Goal: Transaction & Acquisition: Obtain resource

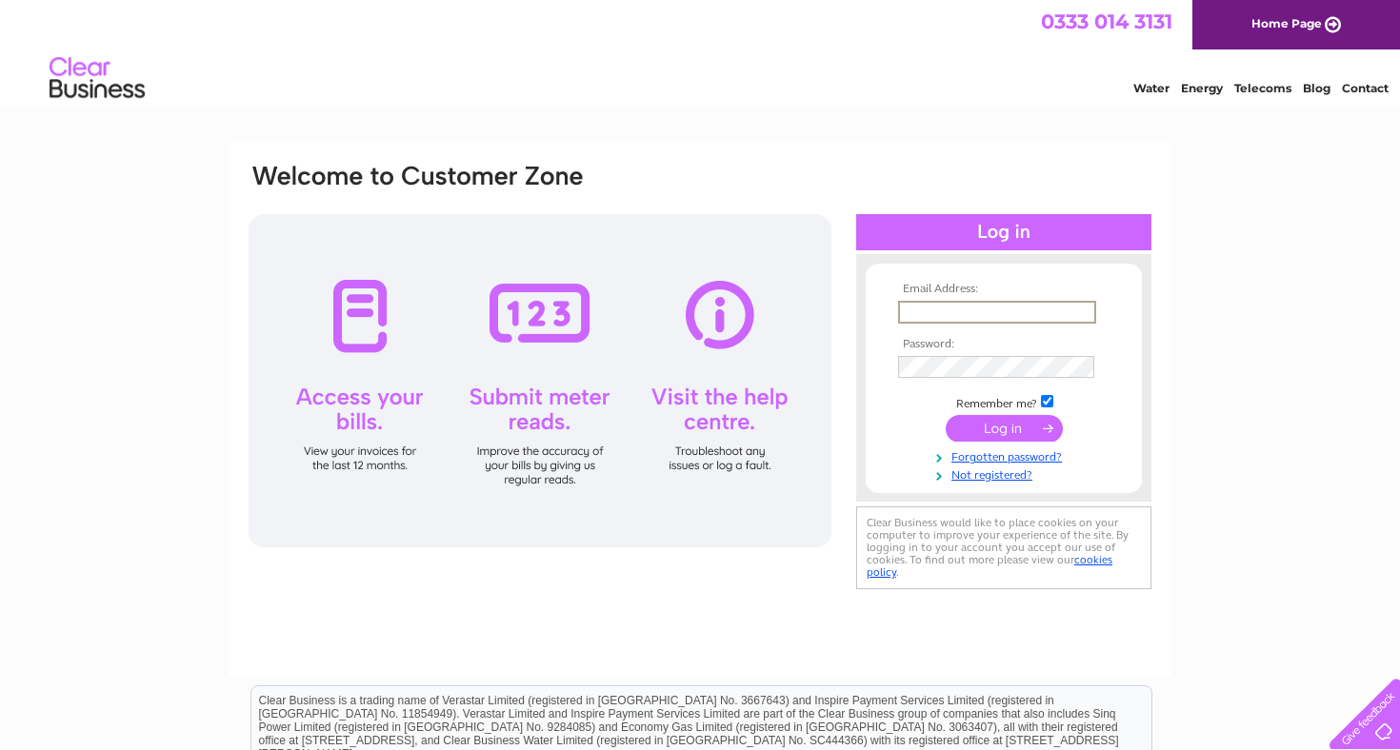
type input "ali@thetaybank.co.uk"
click at [1004, 427] on input "submit" at bounding box center [1004, 426] width 117 height 27
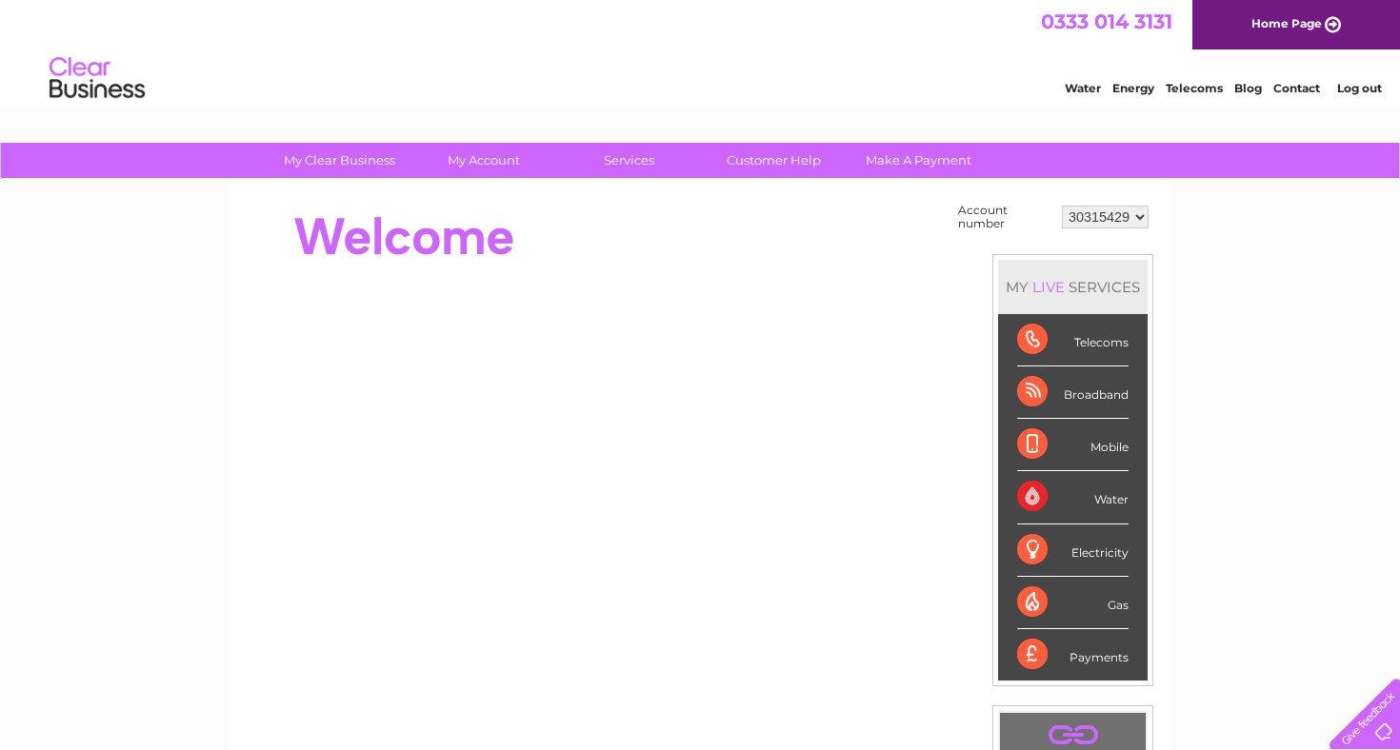
click at [1218, 260] on div "My Clear Business Login Details My Details My Preferences Link Account My Accou…" at bounding box center [700, 680] width 1400 height 1074
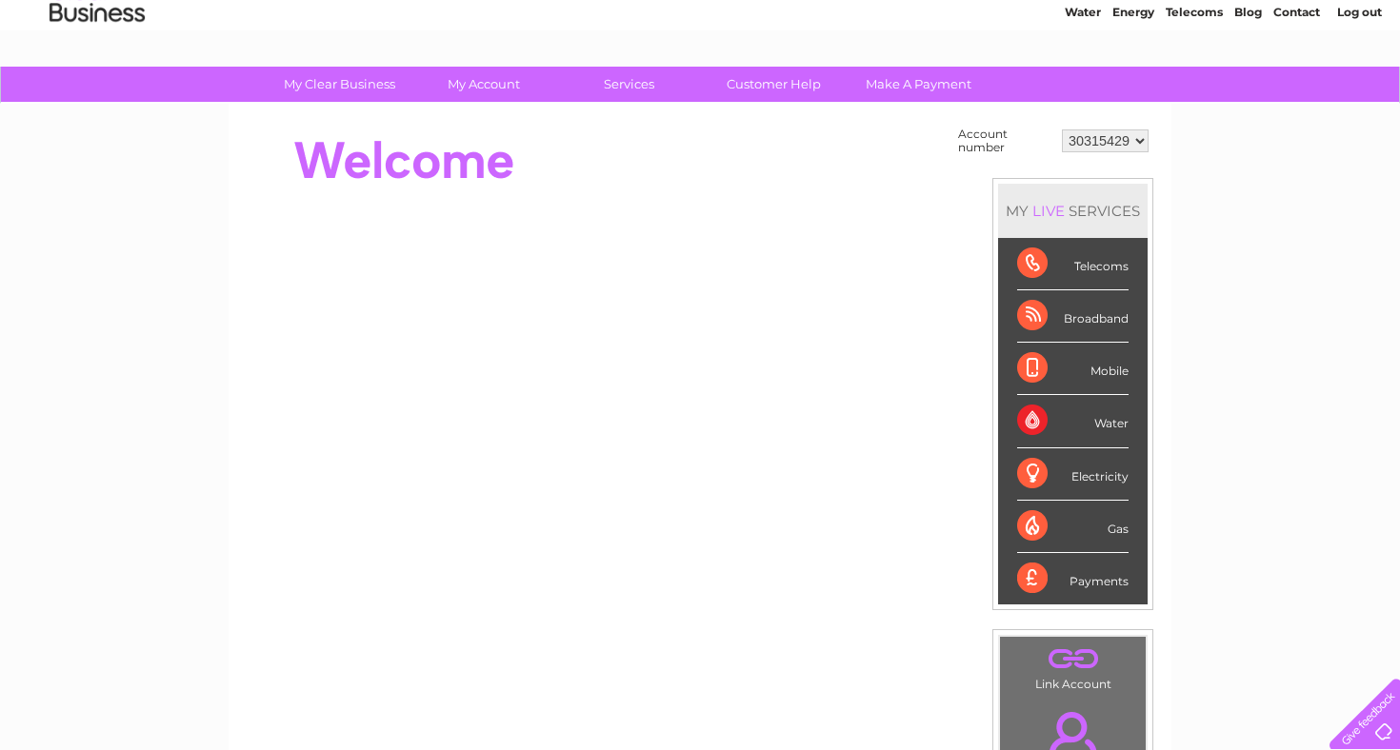
scroll to position [152, 0]
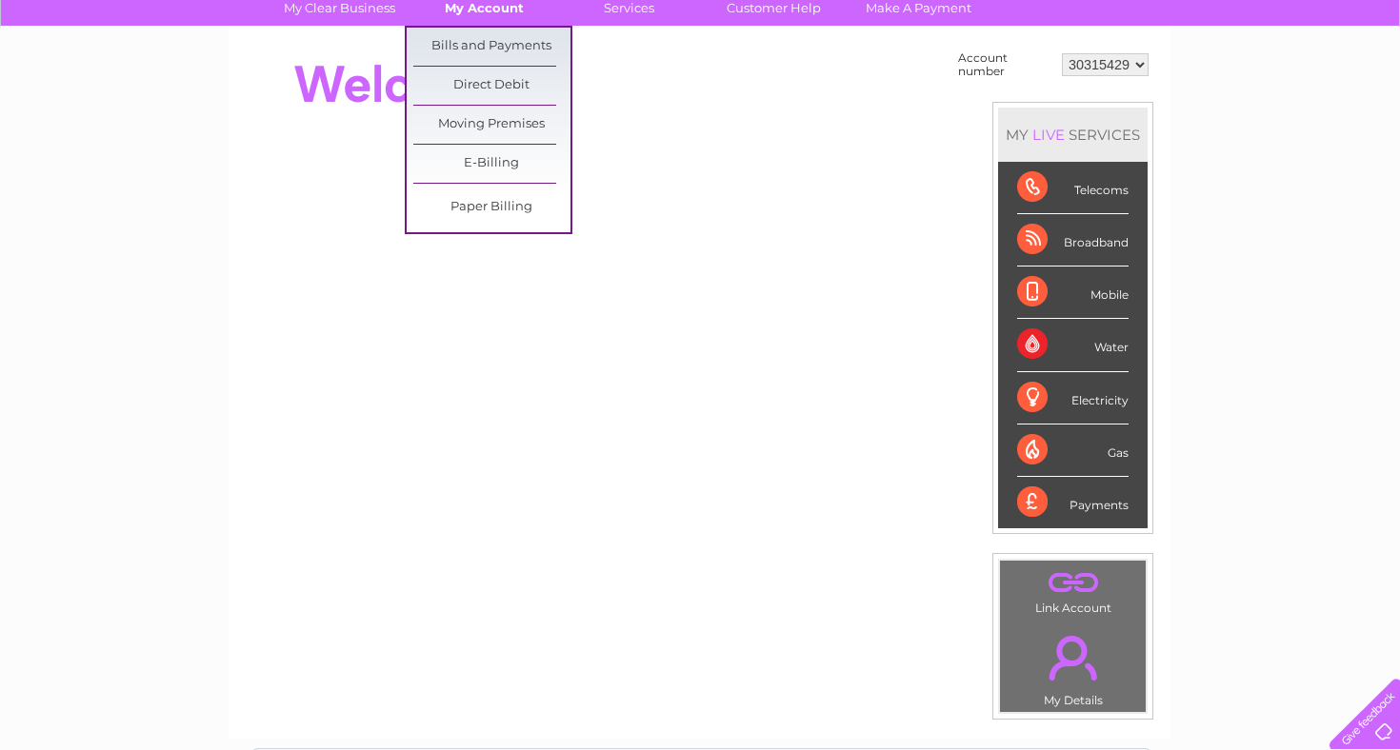
click at [470, 19] on link "My Account" at bounding box center [484, 7] width 157 height 35
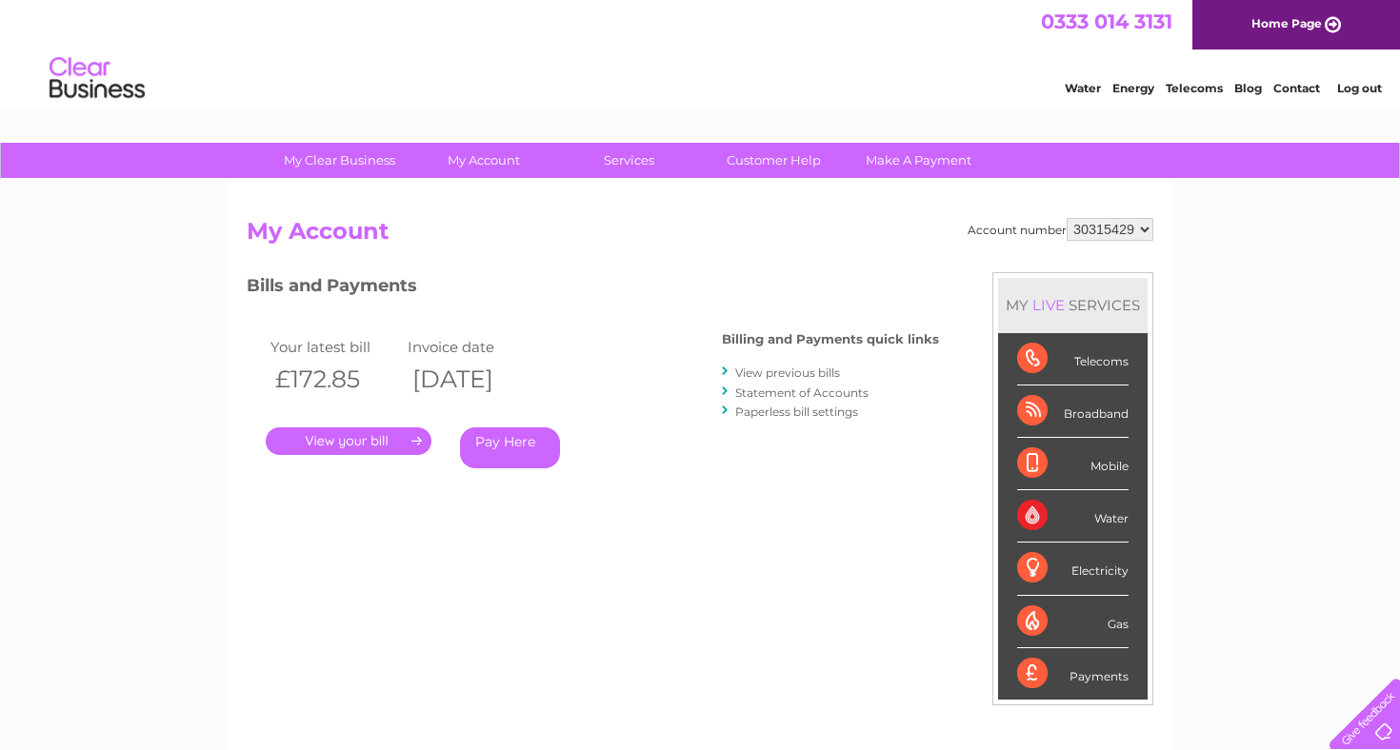
click at [805, 370] on link "View previous bills" at bounding box center [787, 373] width 105 height 14
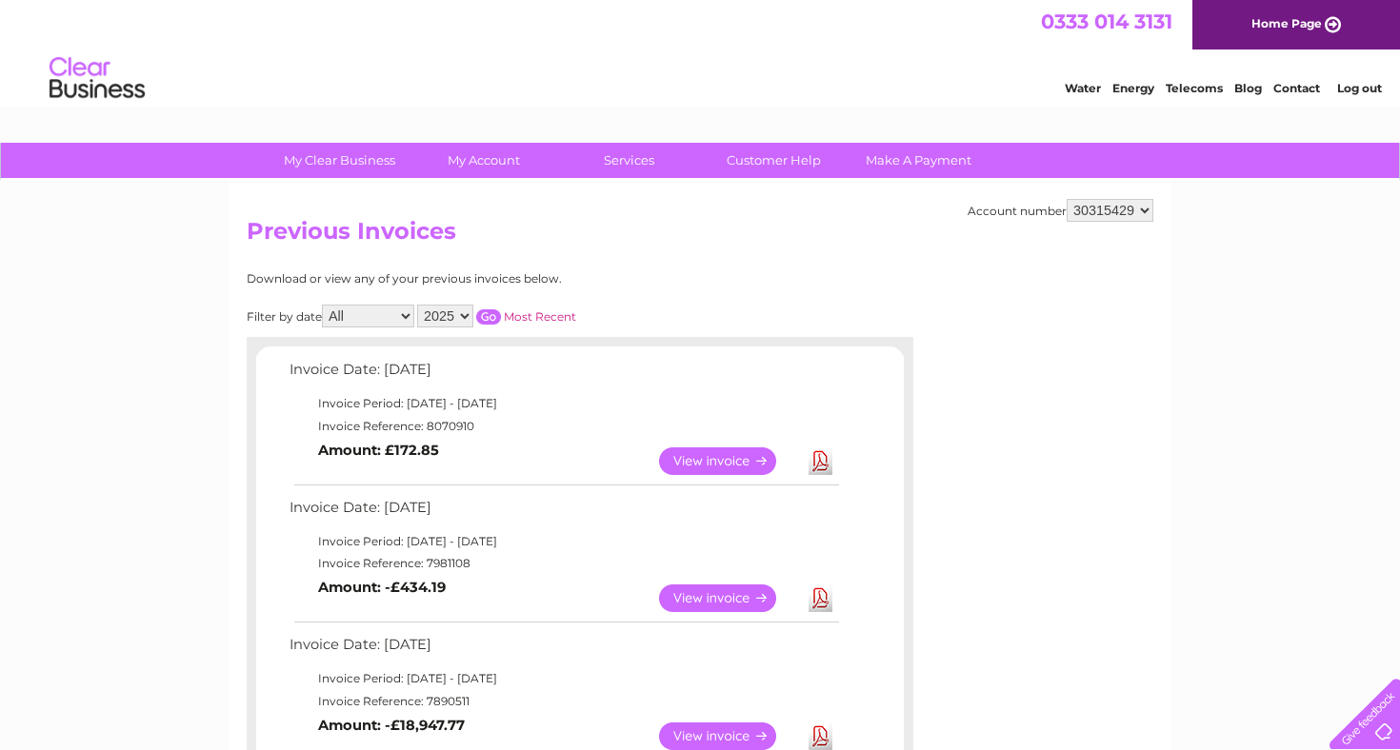
click at [822, 461] on link "Download" at bounding box center [821, 462] width 24 height 28
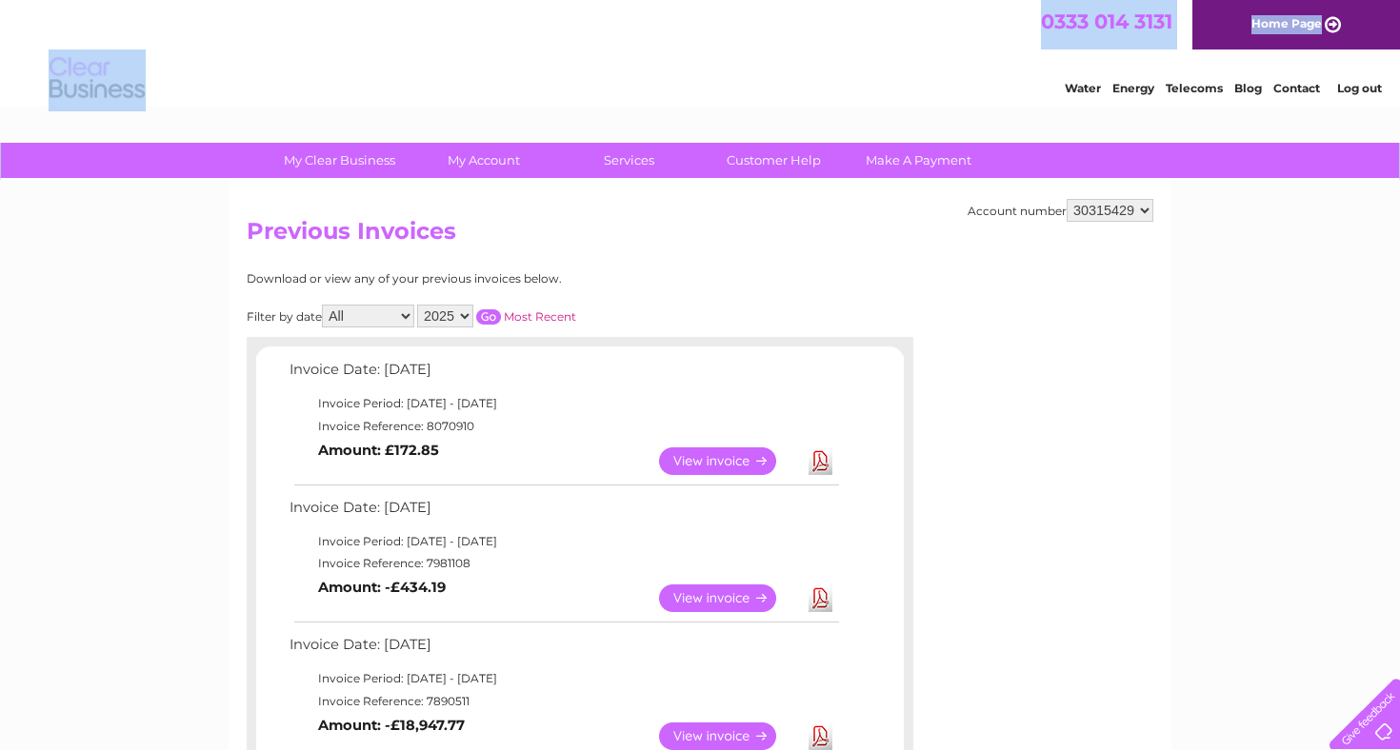
click at [713, 49] on div "0333 014 3131 Home Page Water Energy Telecoms Blog Contact Log out" at bounding box center [700, 55] width 1400 height 111
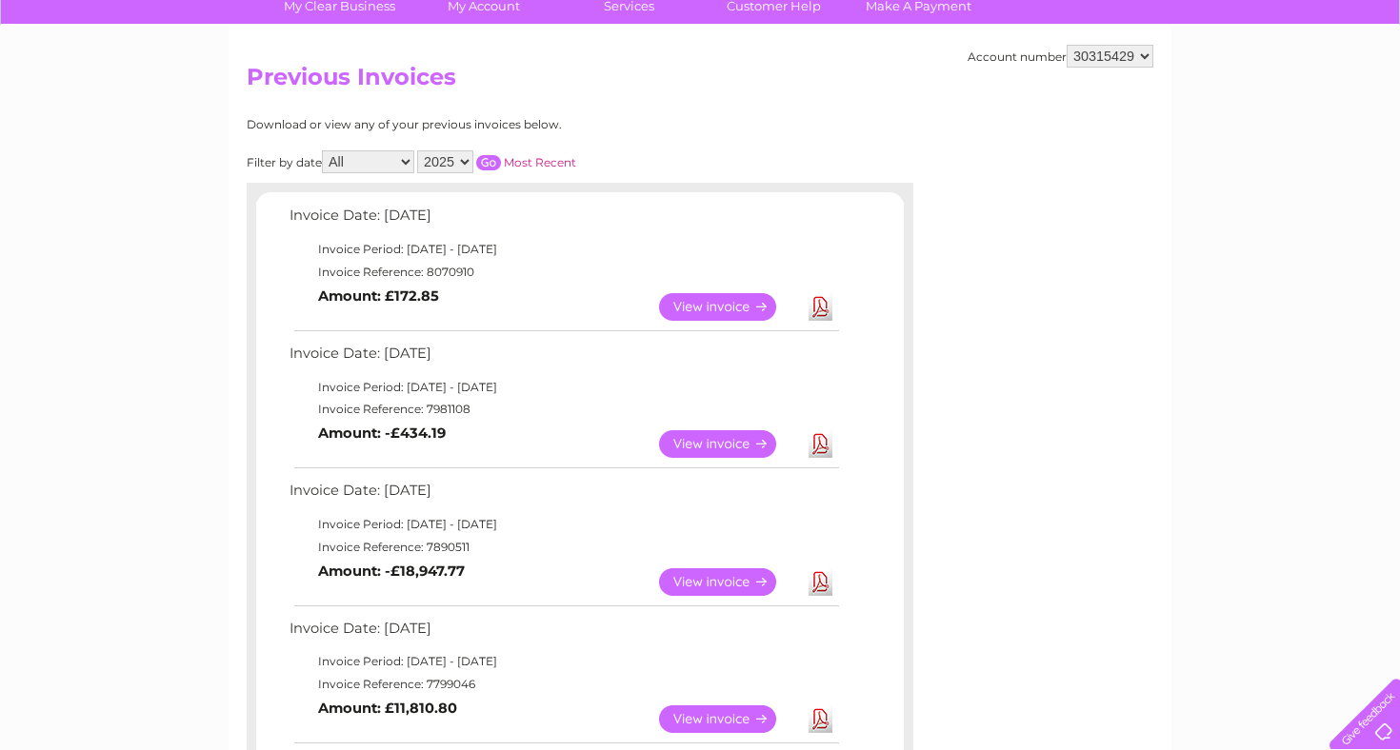
scroll to position [108, 0]
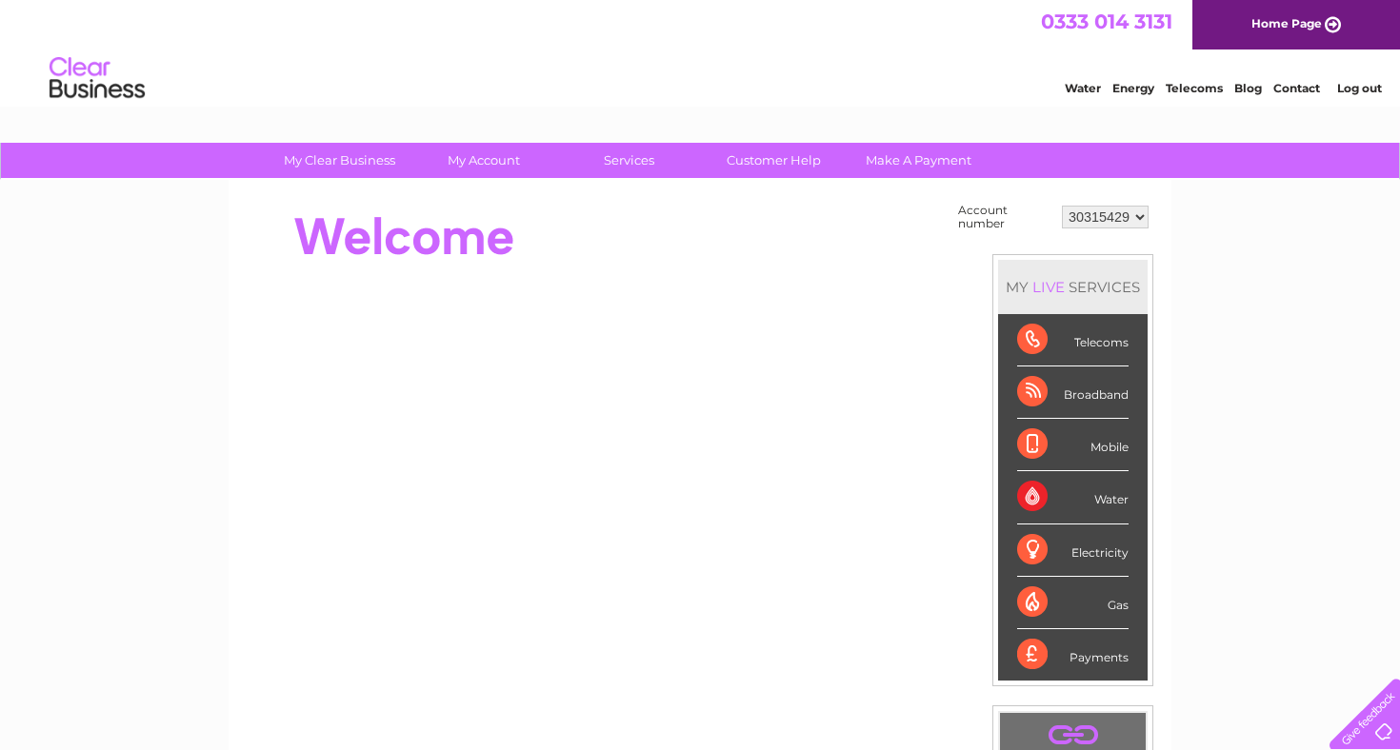
click at [1209, 262] on div "My Clear Business Login Details My Details My Preferences Link Account My Accou…" at bounding box center [700, 680] width 1400 height 1074
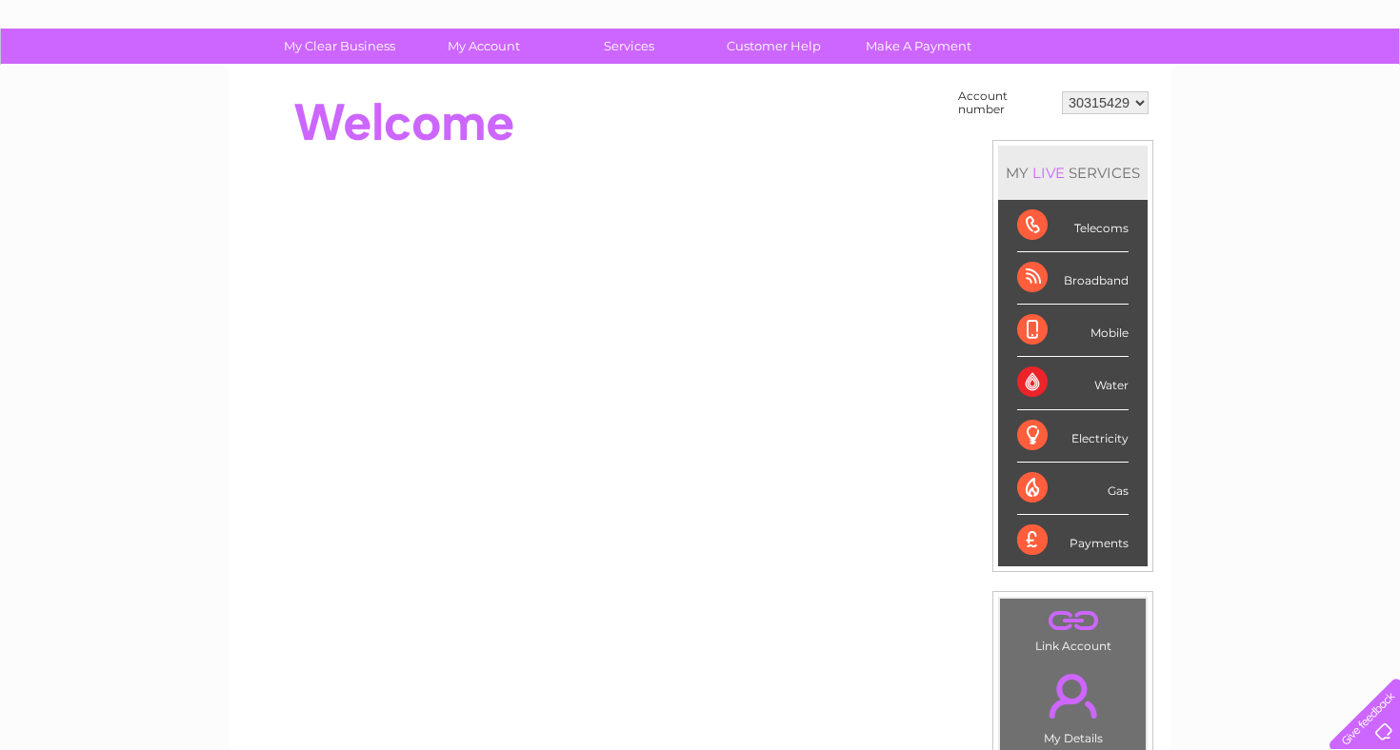
scroll to position [76, 0]
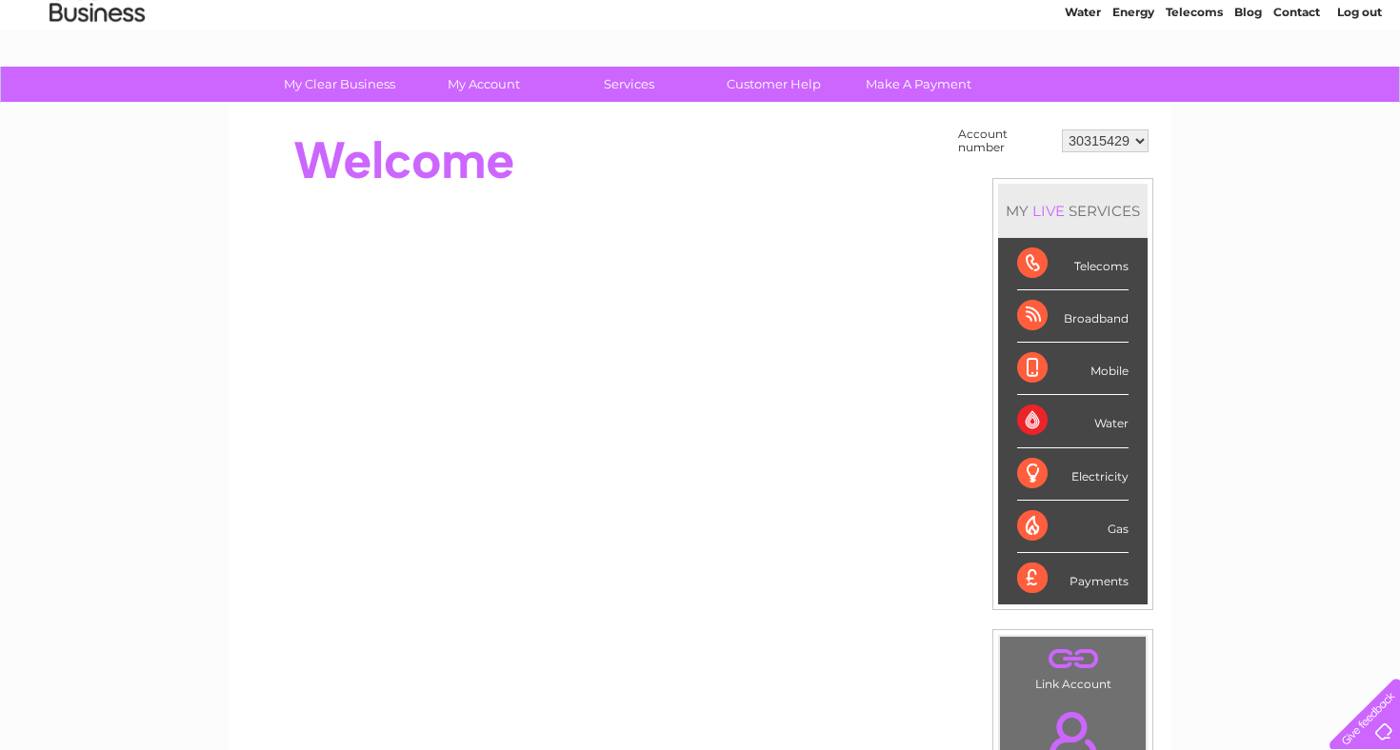
click at [1306, 178] on div "My Clear Business Login Details My Details My Preferences Link Account My Accou…" at bounding box center [700, 604] width 1400 height 1074
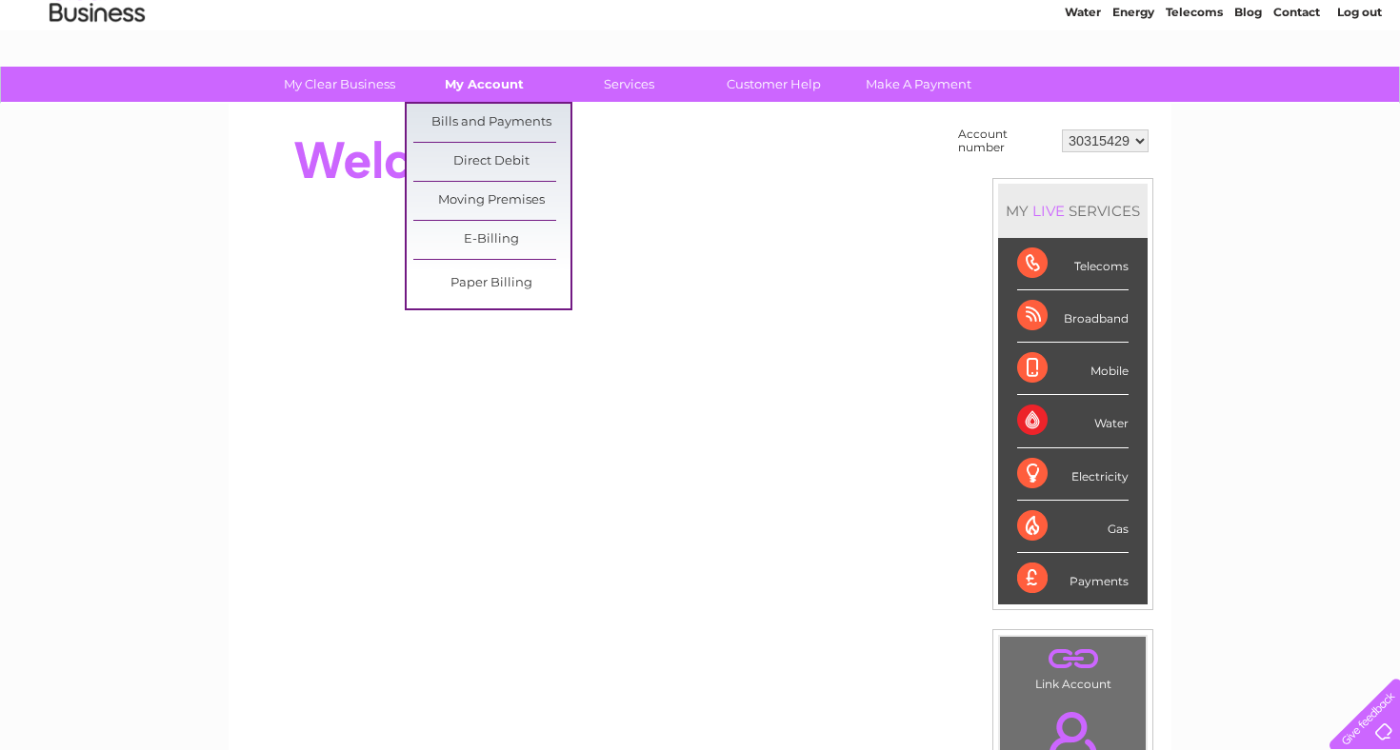
click at [481, 85] on link "My Account" at bounding box center [484, 84] width 157 height 35
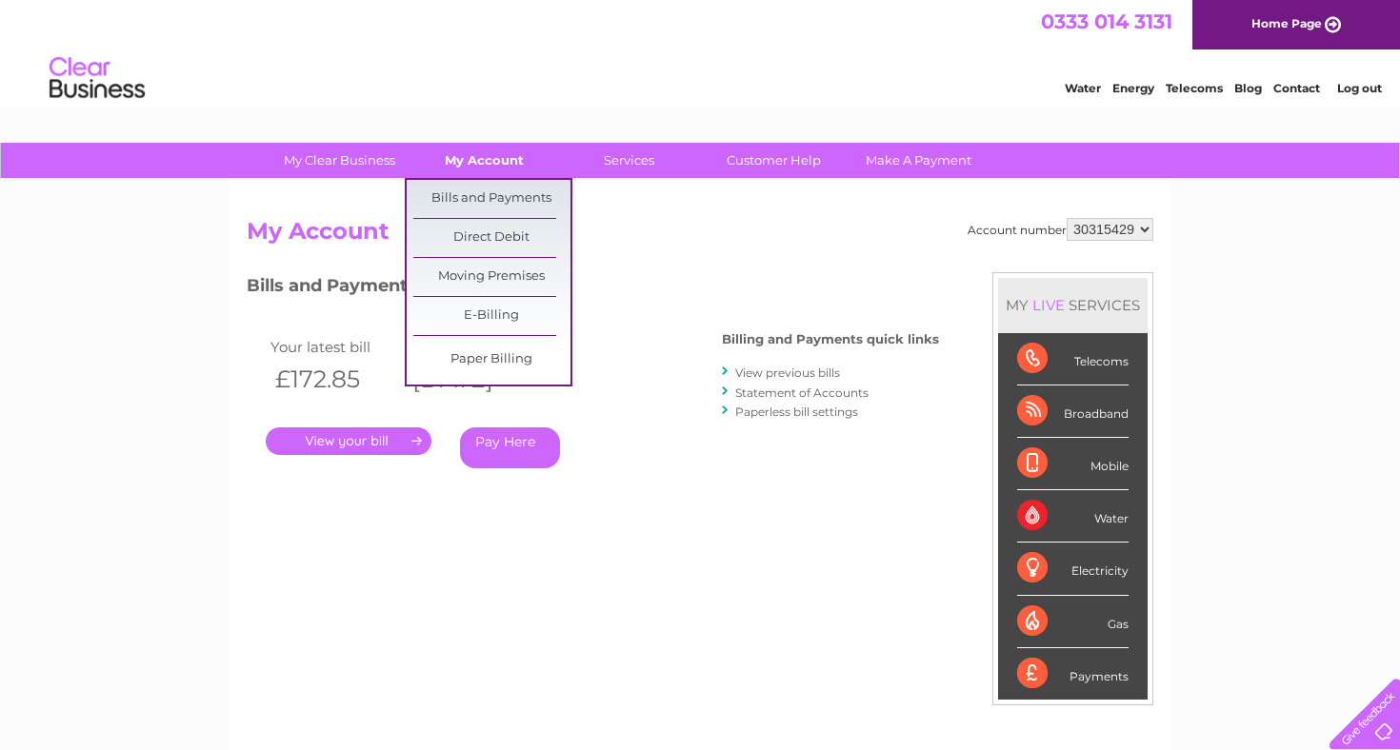
click at [524, 156] on link "My Account" at bounding box center [484, 160] width 157 height 35
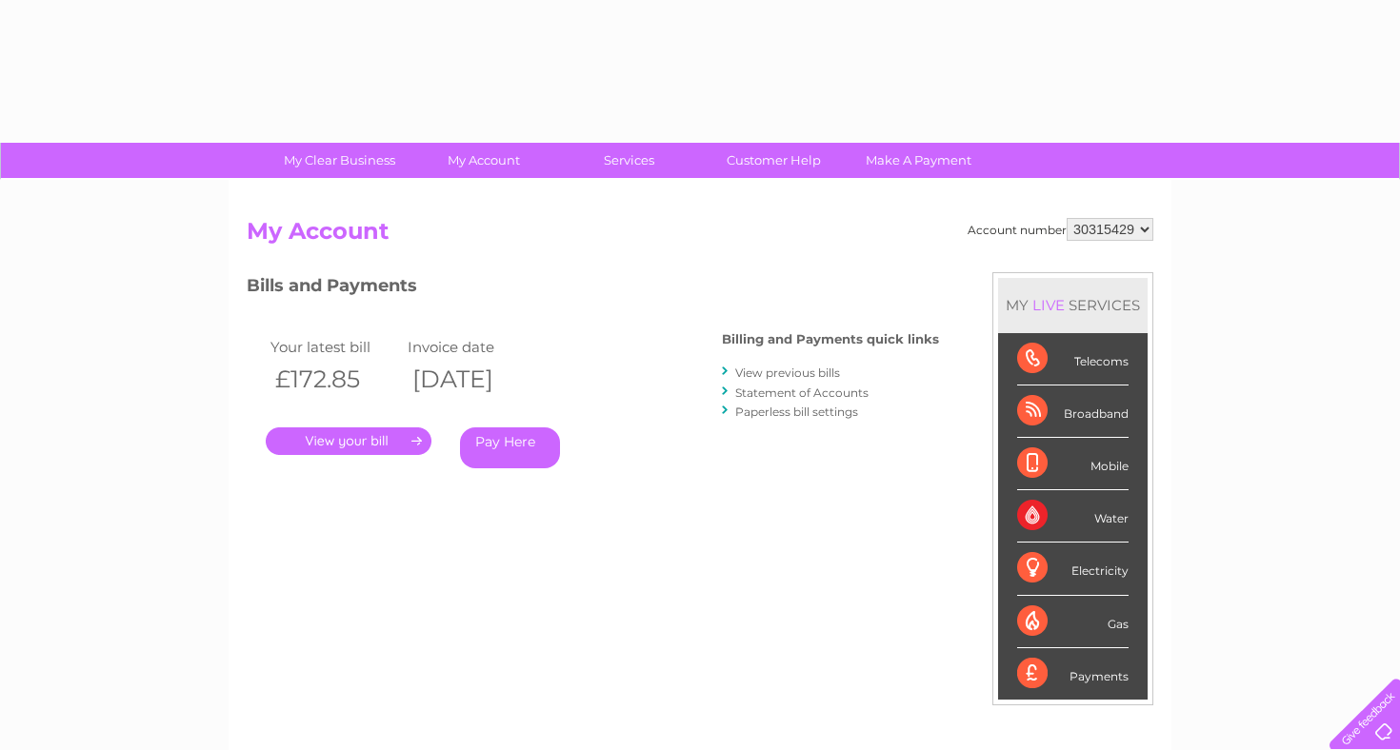
click at [788, 369] on link "View previous bills" at bounding box center [787, 373] width 105 height 14
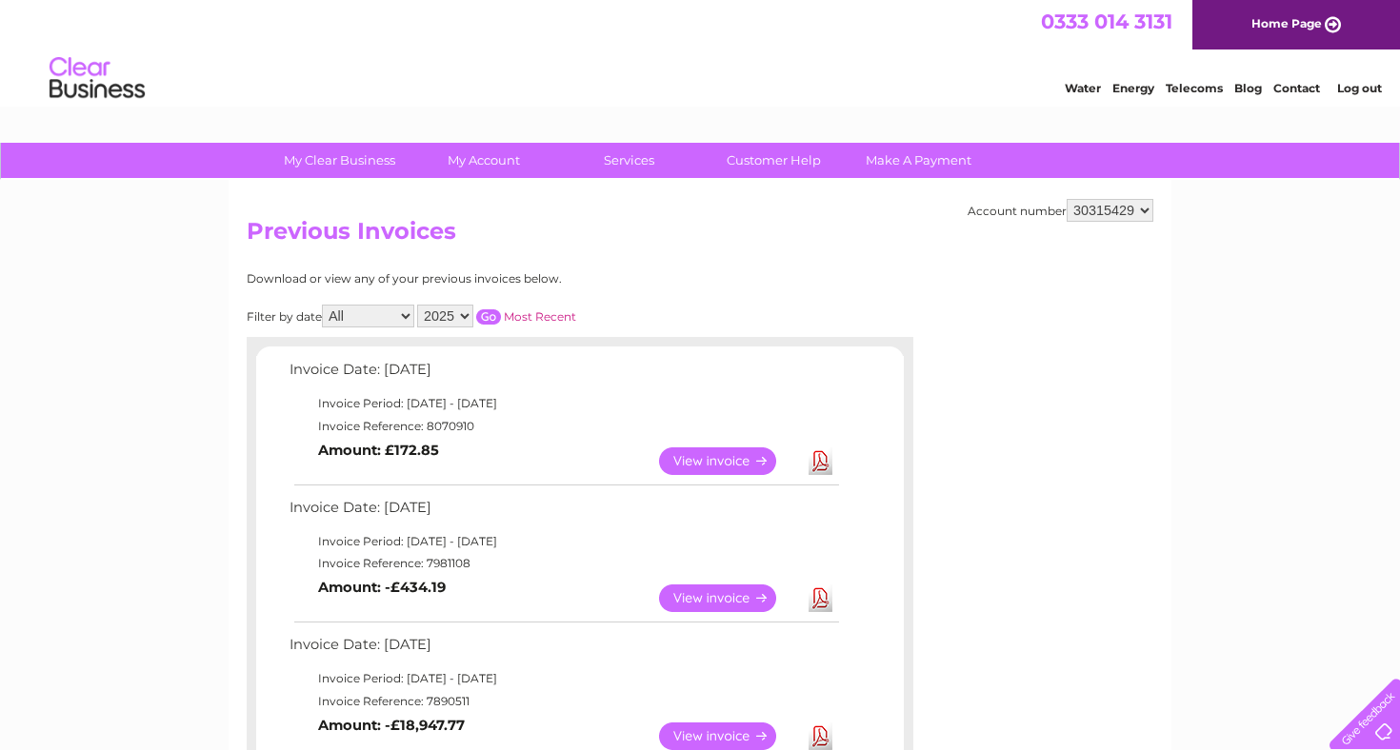
click at [817, 461] on link "Download" at bounding box center [821, 462] width 24 height 28
